Goal: Information Seeking & Learning: Find specific fact

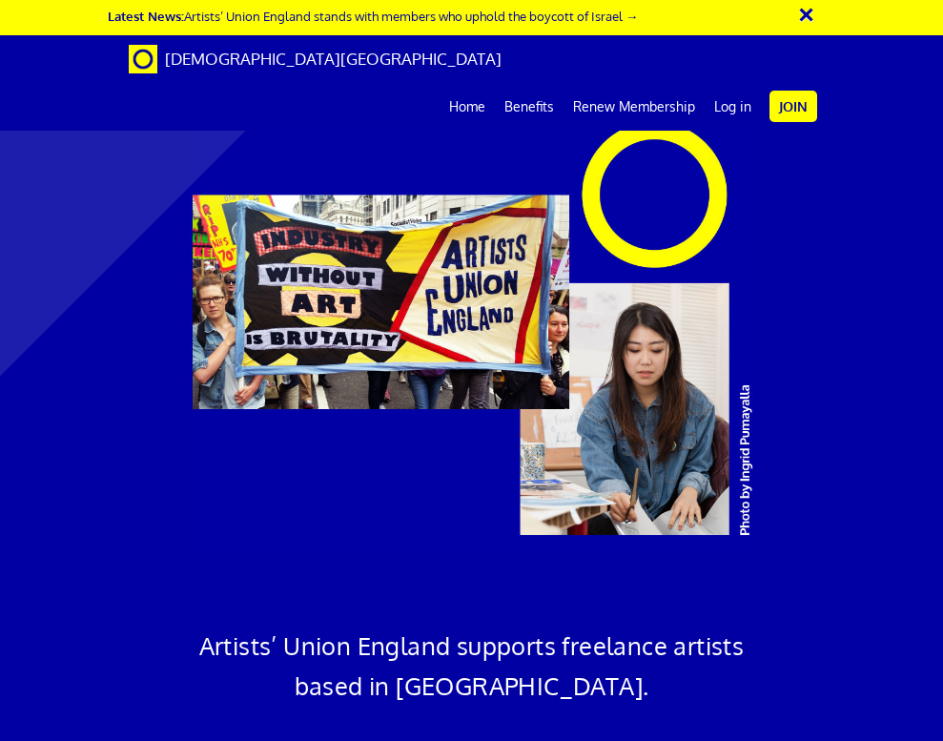
scroll to position [3585, 0]
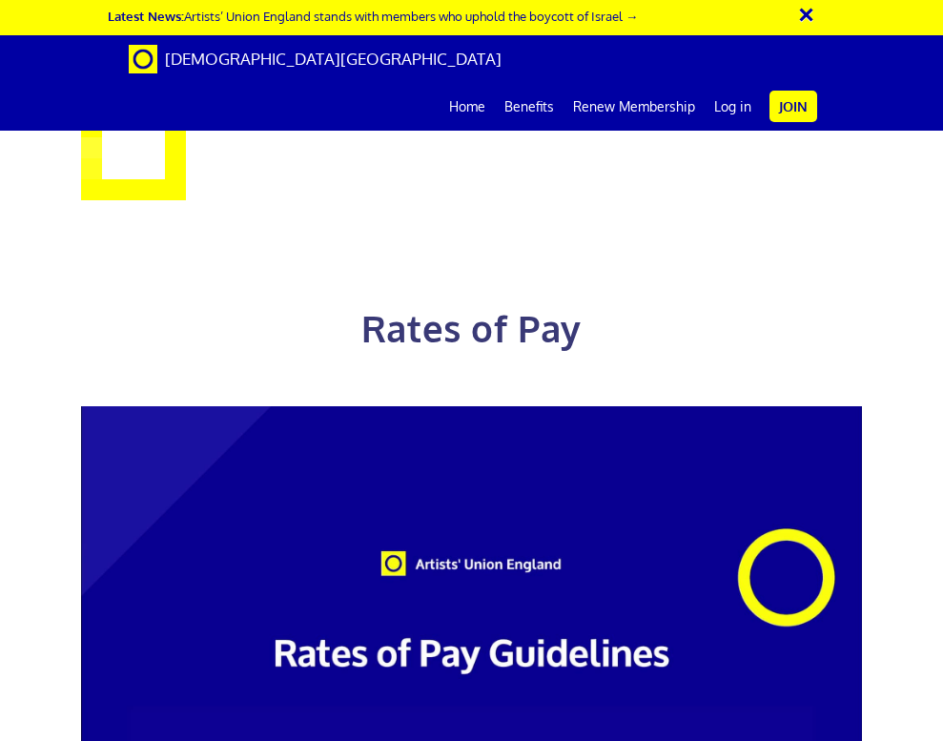
scroll to position [932, 0]
drag, startPoint x: 360, startPoint y: 512, endPoint x: 91, endPoint y: 526, distance: 269.3
copy h3 "£352.01 a day"
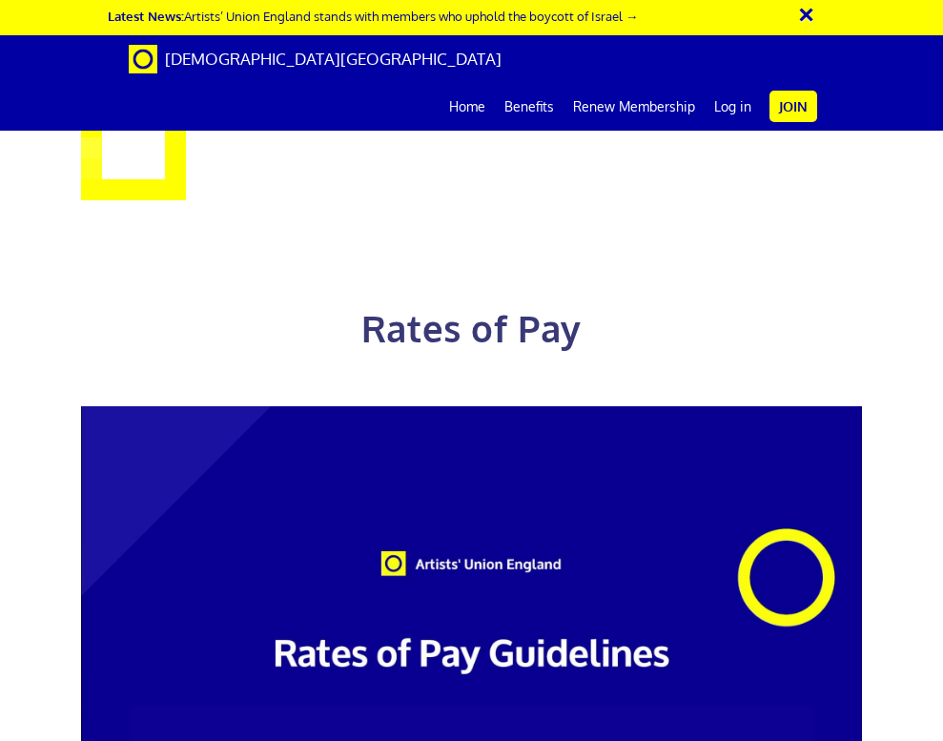
drag, startPoint x: 752, startPoint y: 501, endPoint x: 598, endPoint y: 451, distance: 162.3
copy span "5+ years experience £352.01 a day ½ £193.61 per ½ day"
drag, startPoint x: 481, startPoint y: 413, endPoint x: 391, endPoint y: 329, distance: 122.8
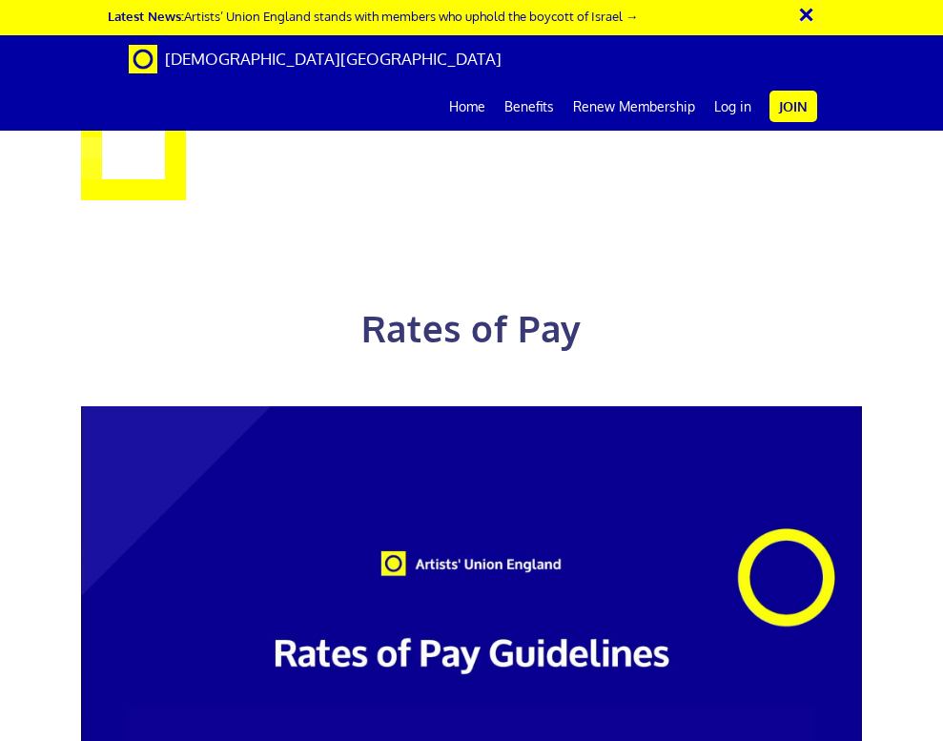
drag, startPoint x: 671, startPoint y: 475, endPoint x: 625, endPoint y: 471, distance: 46.9
copy span "352.01"
